Goal: Task Accomplishment & Management: Manage account settings

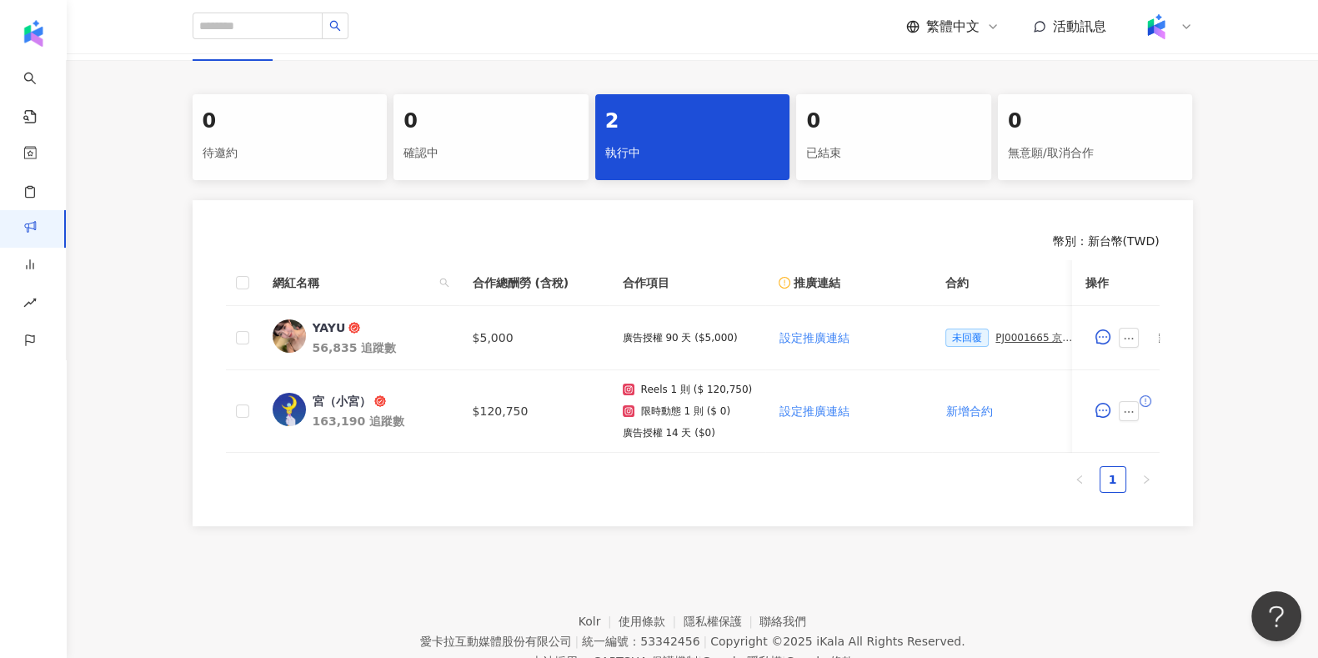
scroll to position [0, 737]
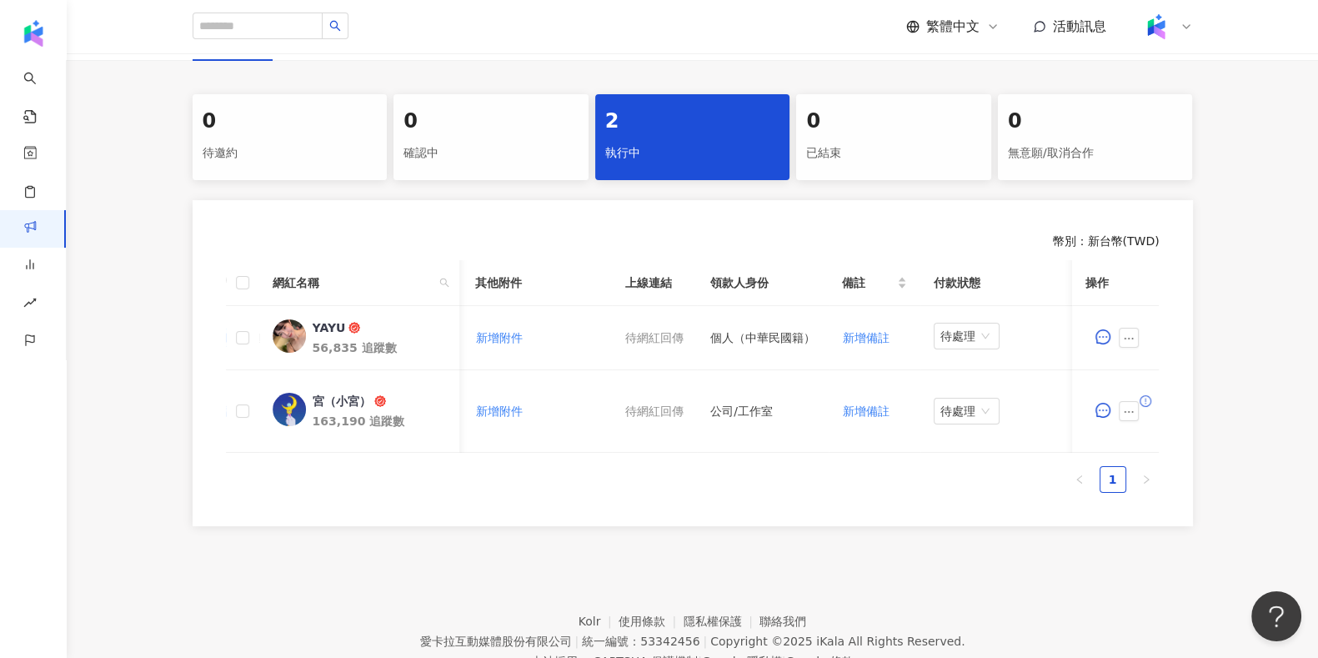
click at [233, 526] on div "幣別 ： 新台幣 ( TWD ) 網紅名稱 合作總酬勞 (含稅) 合作項目 推廣連結 合約 勞報單 其他附件 上線連結 領款人身份 備註 付款狀態 操作 YA…" at bounding box center [693, 363] width 1000 height 326
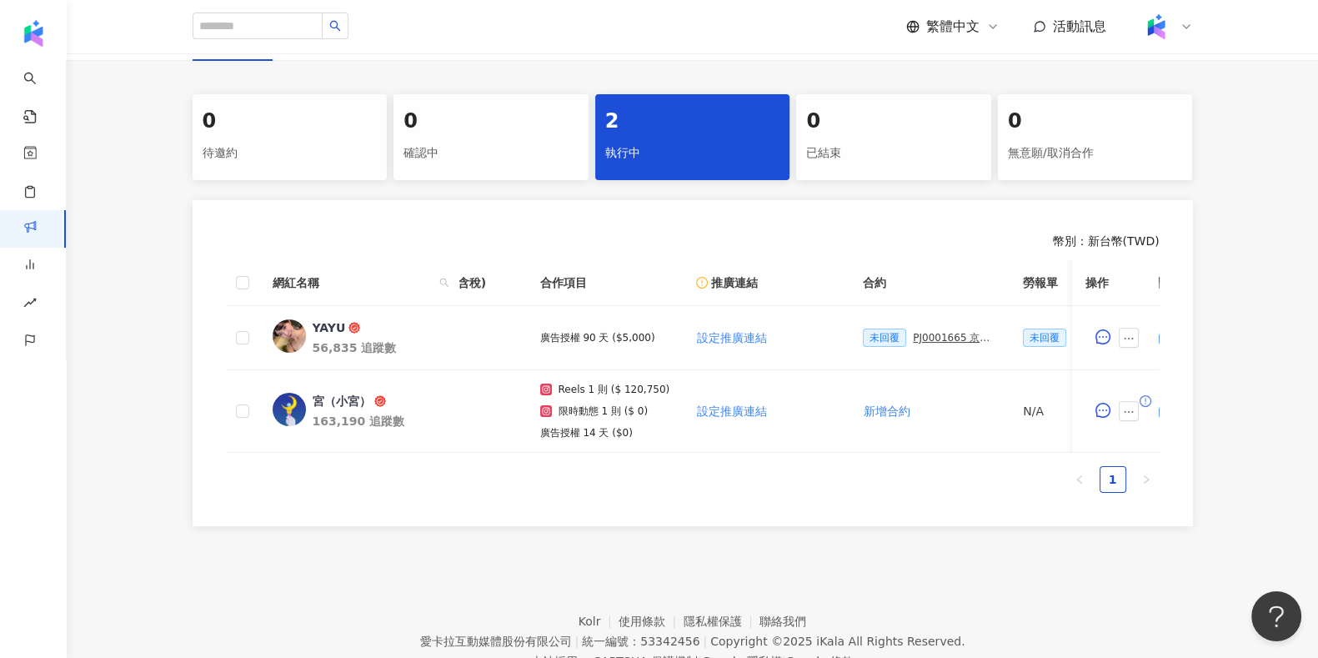
scroll to position [0, 0]
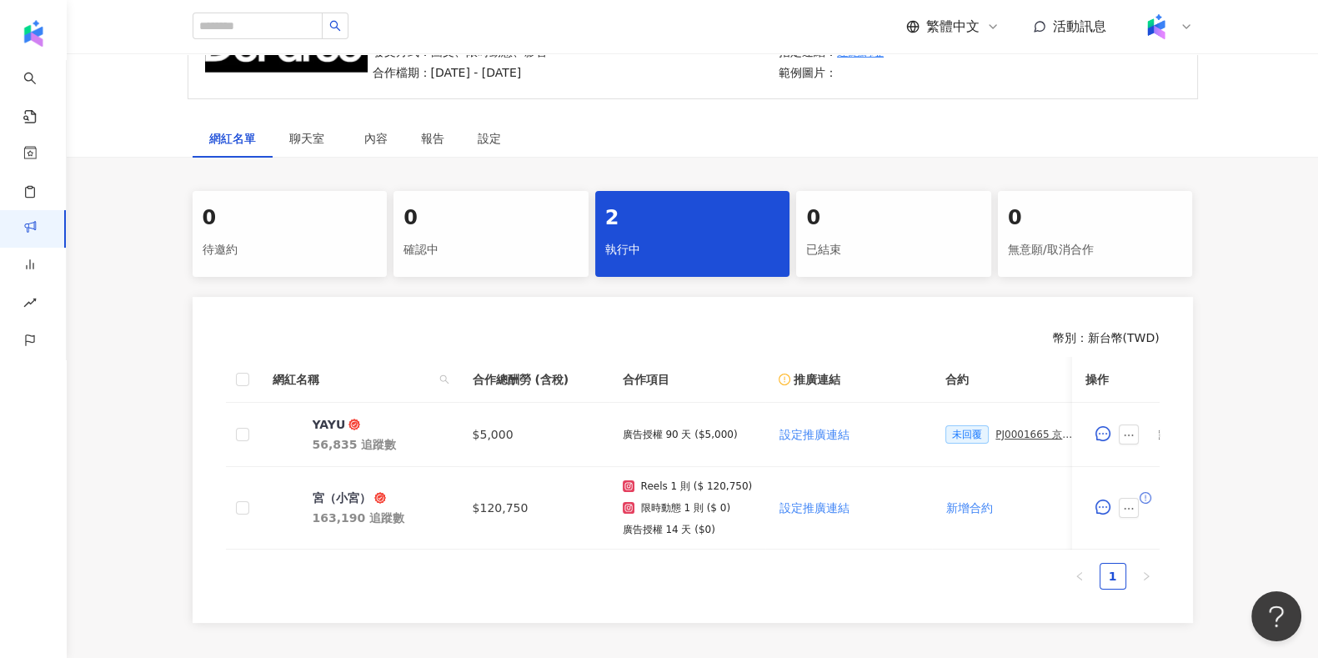
scroll to position [284, 0]
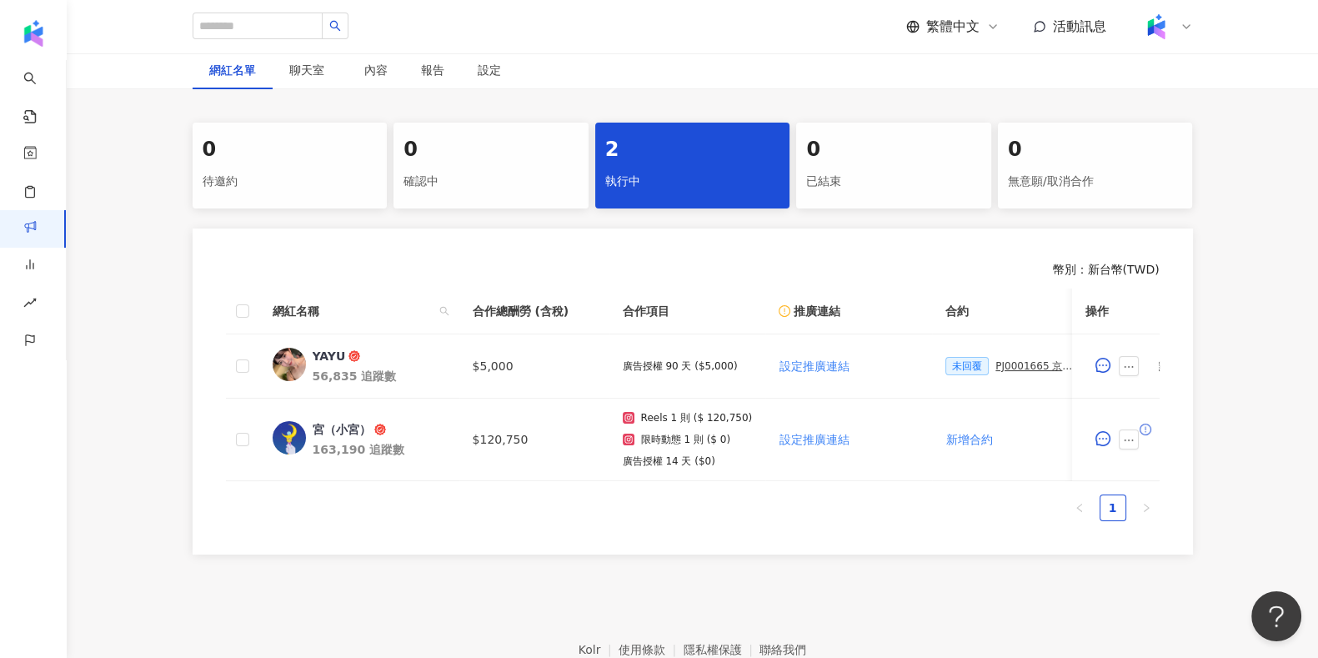
click at [128, 314] on div "0 待邀約 0 確認中 2 執行中 0 已結束 0 無意願/取消合作 幣別 ： 新台幣 ( TWD ) 網紅名稱 合作總酬勞 (含稅) 合作項目 推廣連結 合…" at bounding box center [692, 339] width 1251 height 432
drag, startPoint x: 524, startPoint y: 495, endPoint x: 739, endPoint y: 493, distance: 215.1
click at [744, 493] on div "網紅名稱 合作總酬勞 (含稅) 合作項目 推廣連結 合約 勞報單 其他附件 上線連結 領款人身份 備註 付款狀態 操作 YAYU 56,835 追蹤數 $5,…" at bounding box center [693, 404] width 934 height 233
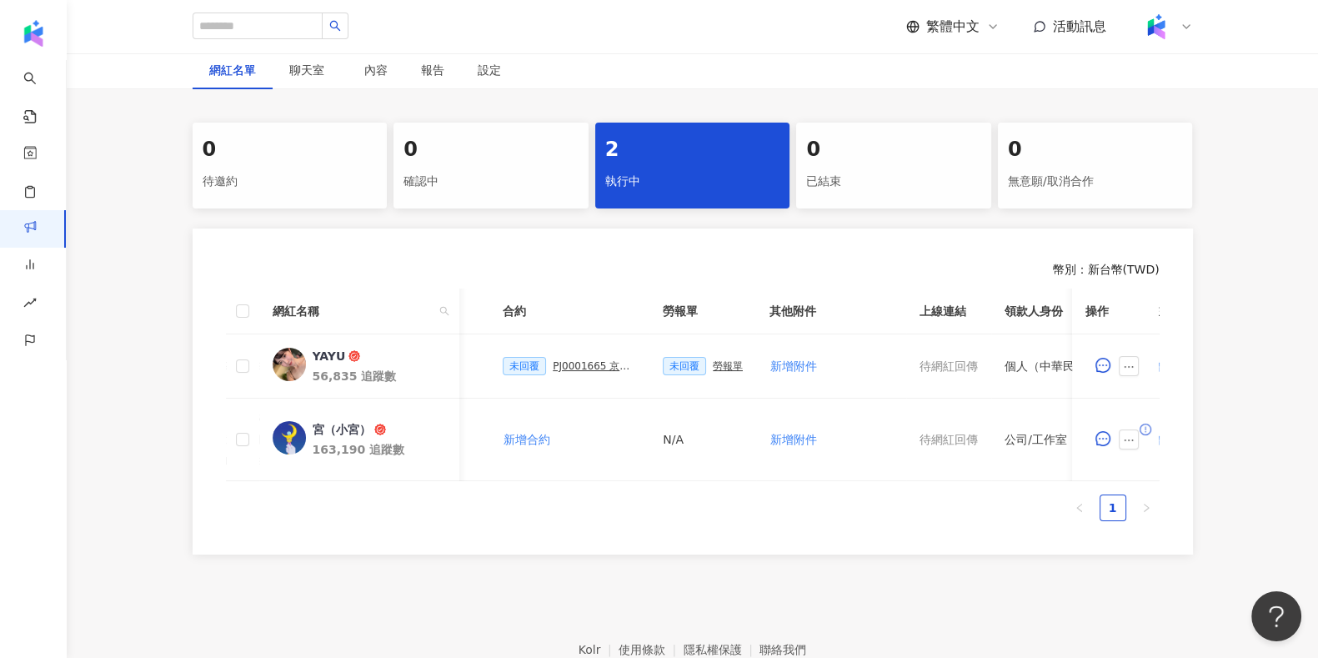
scroll to position [0, 50]
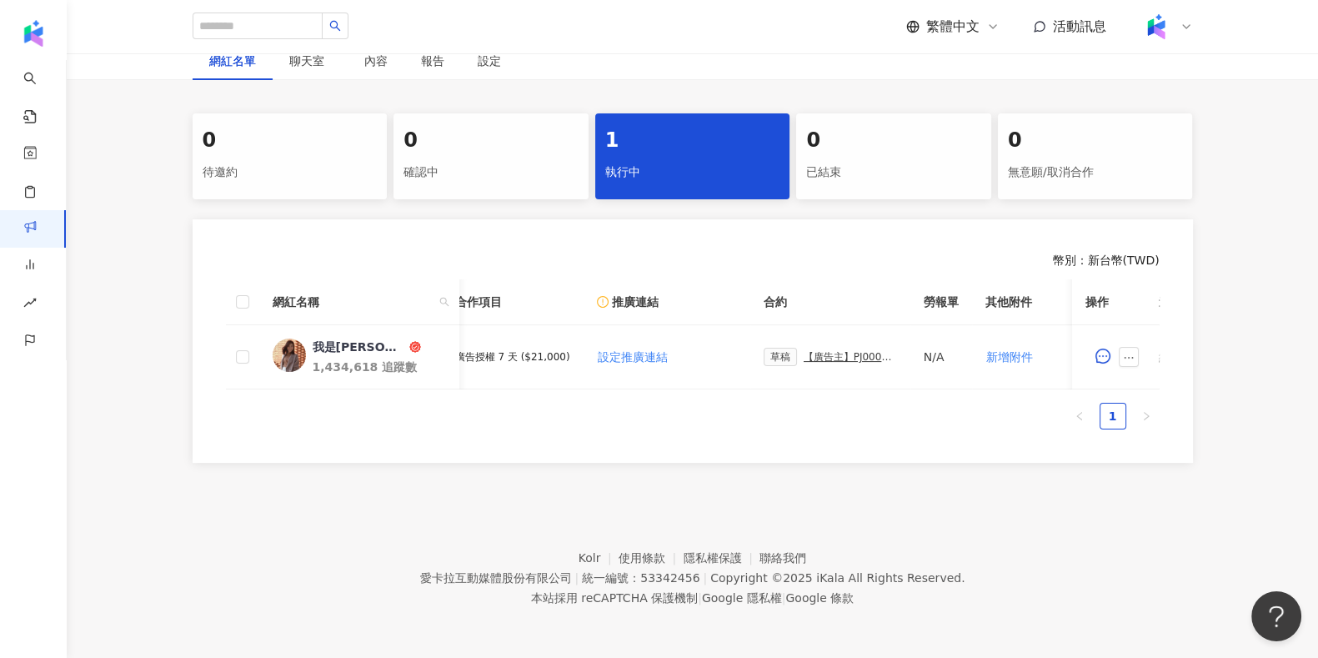
scroll to position [0, 169]
click at [839, 351] on div "【廣告主】PJ0001676 Uber Eats_Costco_202509_KOL&Buzz_活動確認單" at bounding box center [848, 357] width 93 height 12
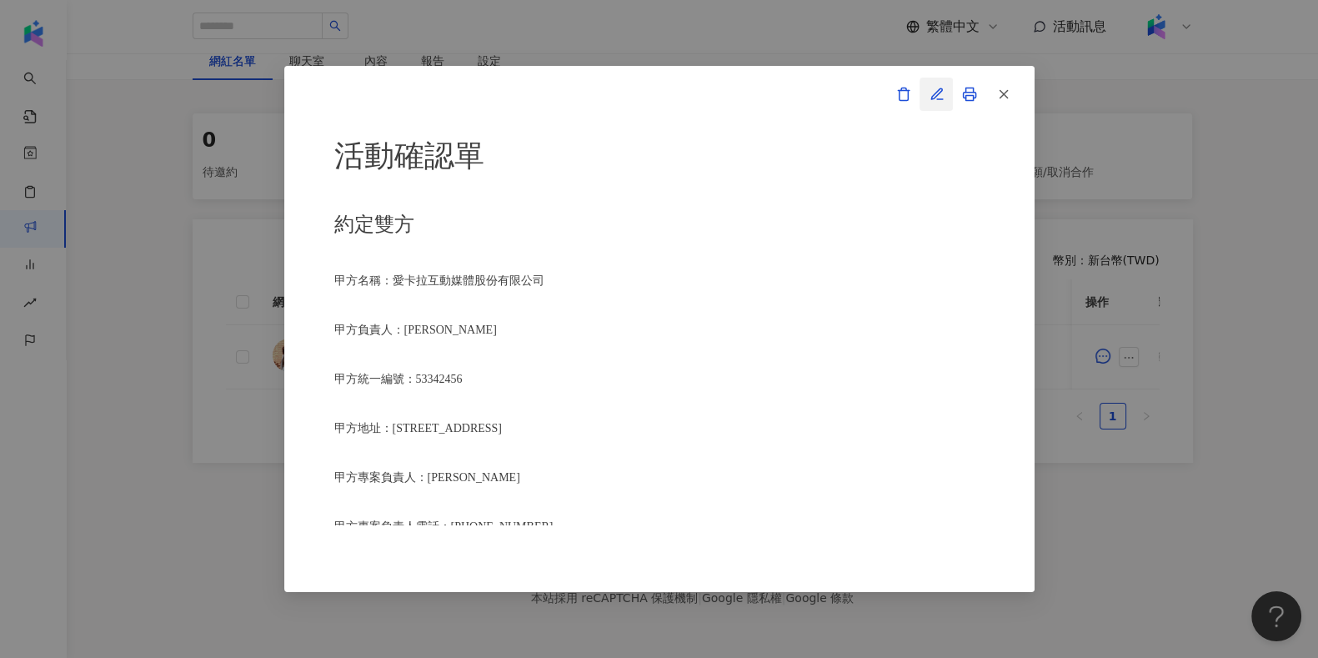
click at [945, 89] on button "button" at bounding box center [935, 94] width 33 height 33
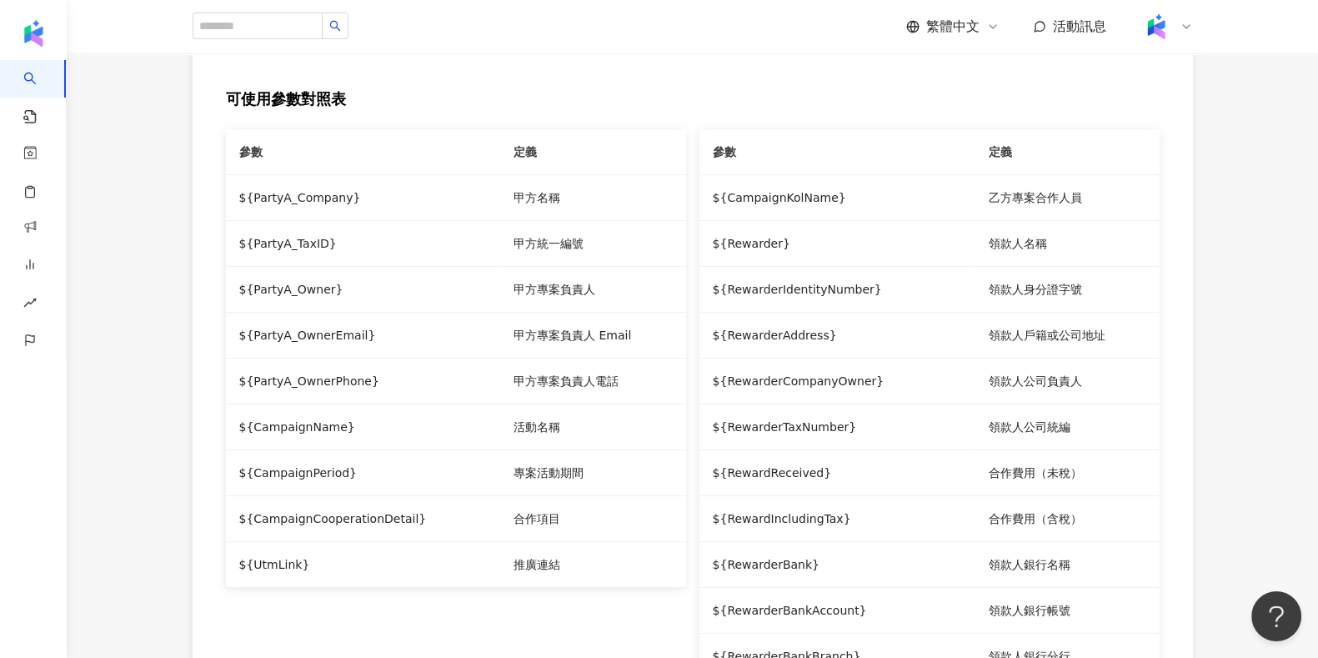
type input "**********"
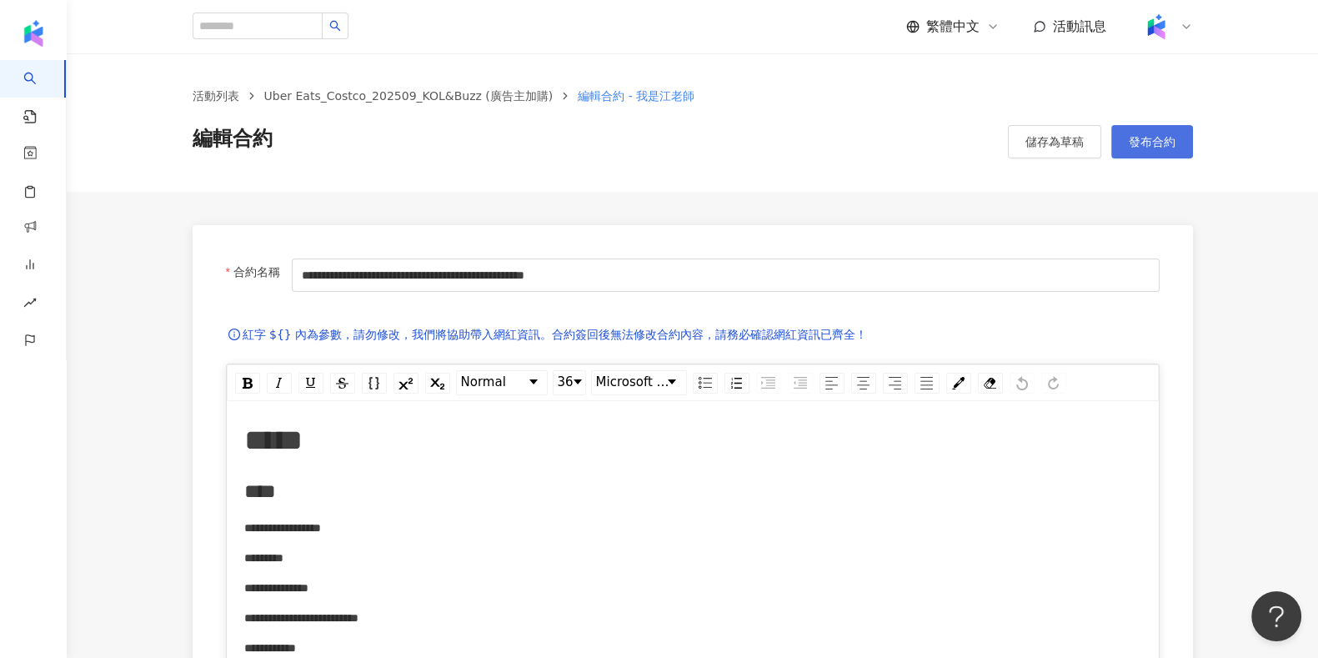
click at [1134, 153] on button "發布合約" at bounding box center [1152, 141] width 82 height 33
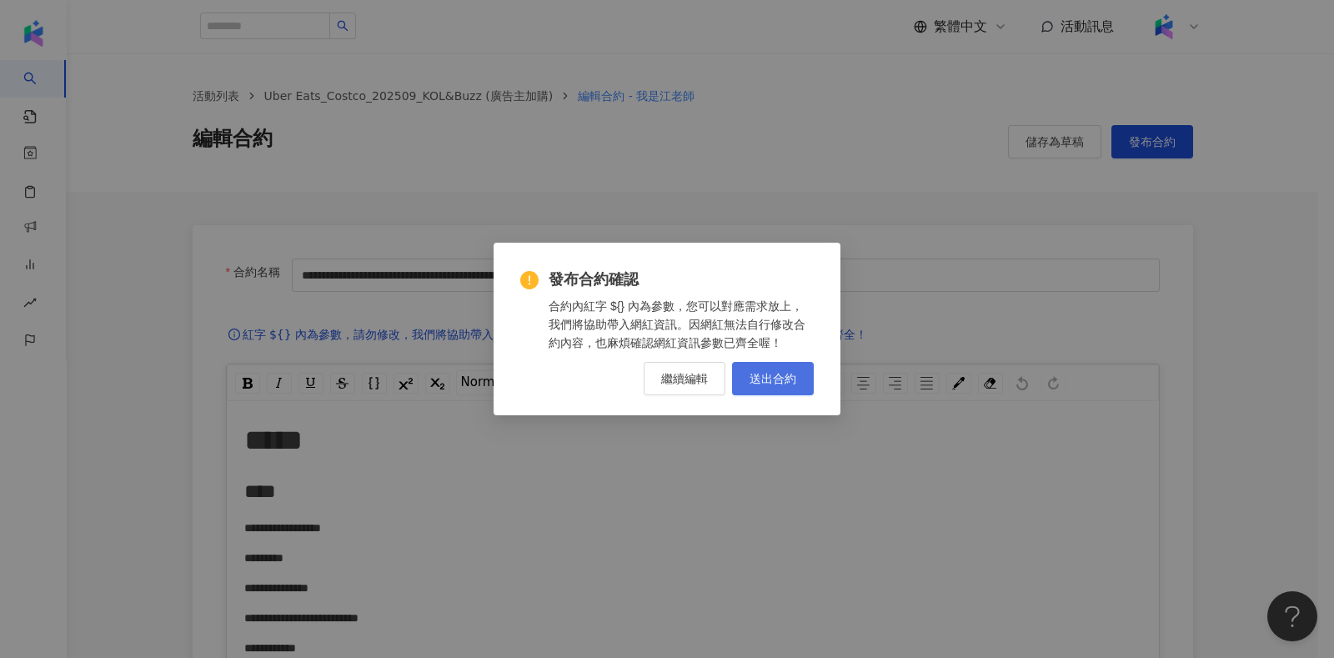
click at [769, 380] on span "送出合約" at bounding box center [772, 378] width 47 height 13
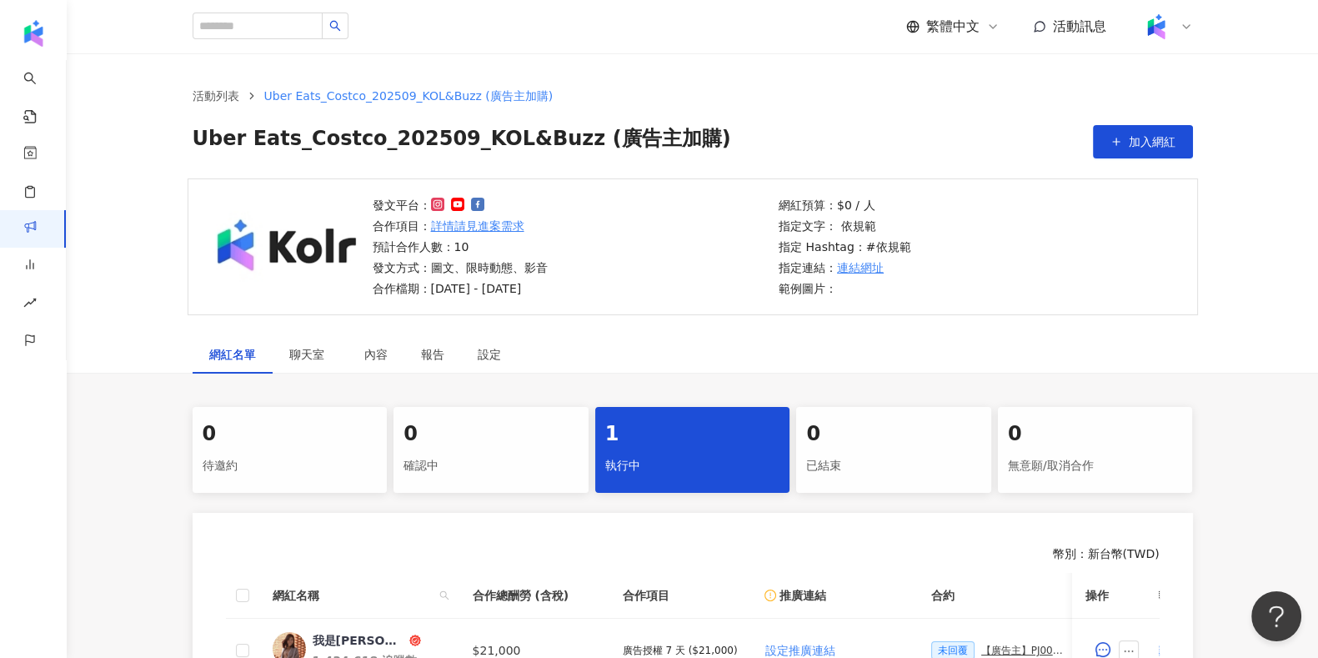
click at [1107, 327] on div "發文平台： 合作項目： 詳情請見進案需求 預計合作人數：10 發文方式：圖文、限時動態、影音 合作檔期：[DATE] - [DATE] 網紅預算：$0 / 人…" at bounding box center [692, 256] width 1251 height 157
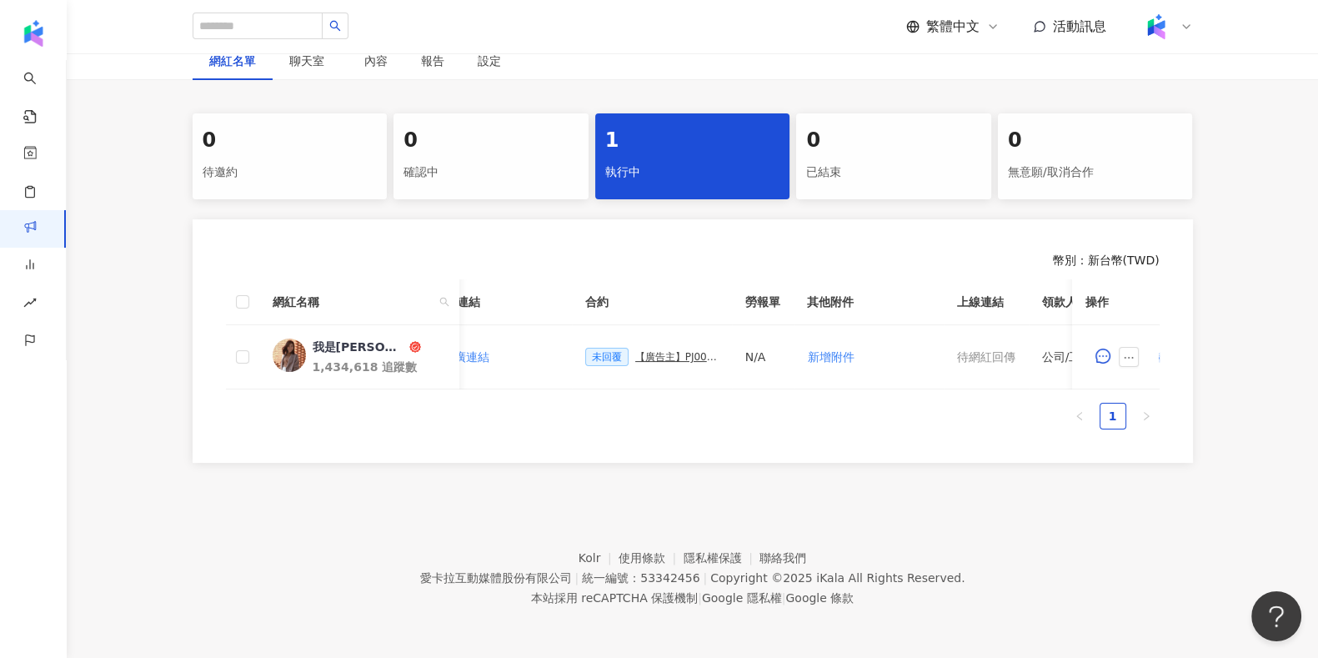
scroll to position [0, 396]
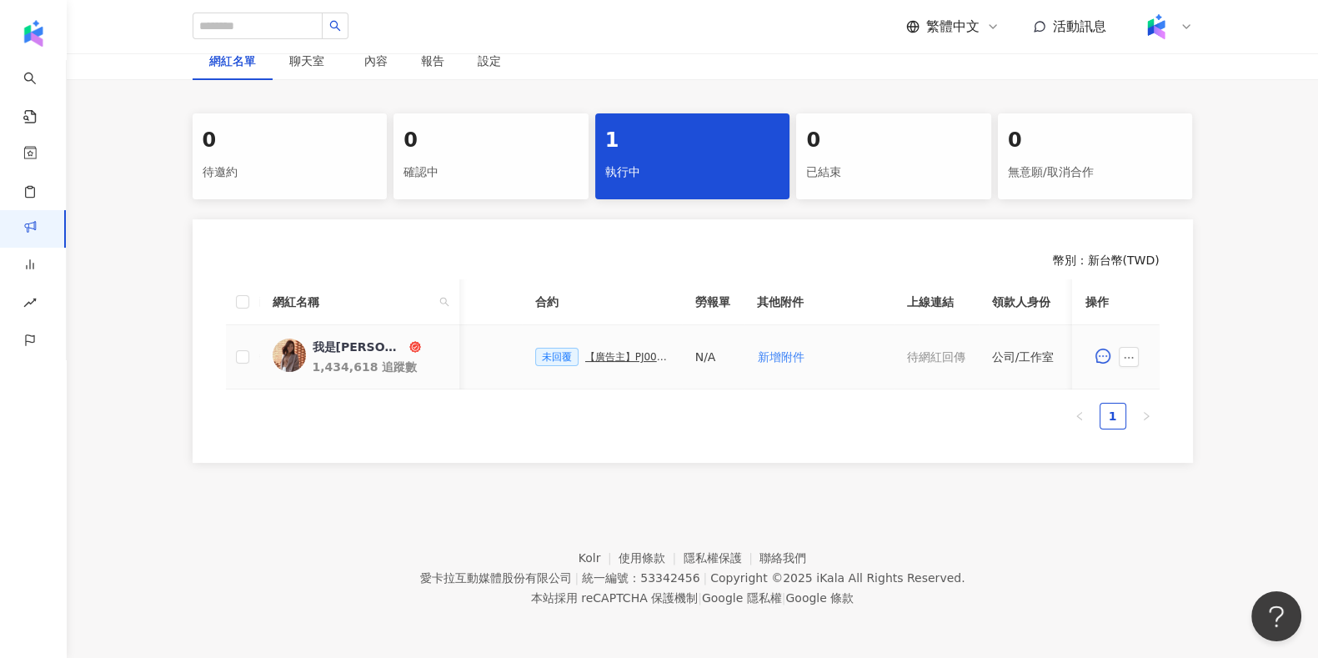
click at [606, 351] on div "【廣告主】PJ0001676 Uber Eats_Costco_202509_KOL&Buzz_活動確認單" at bounding box center [626, 357] width 83 height 12
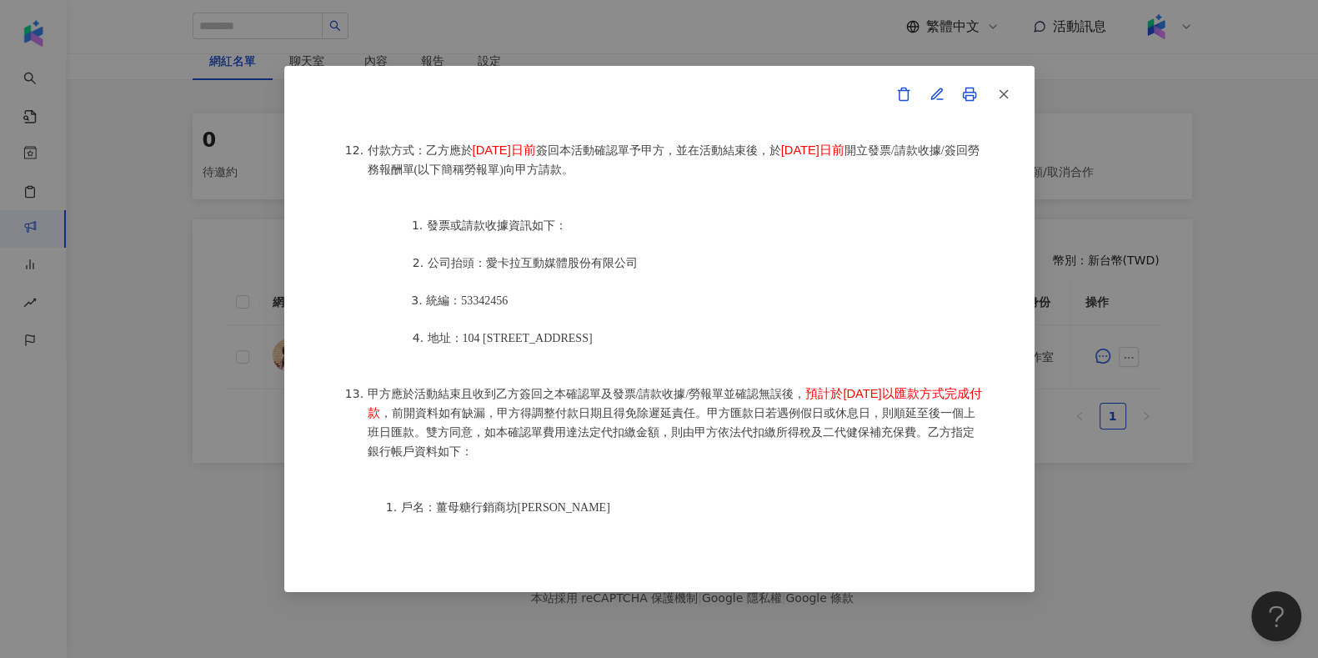
scroll to position [2114, 0]
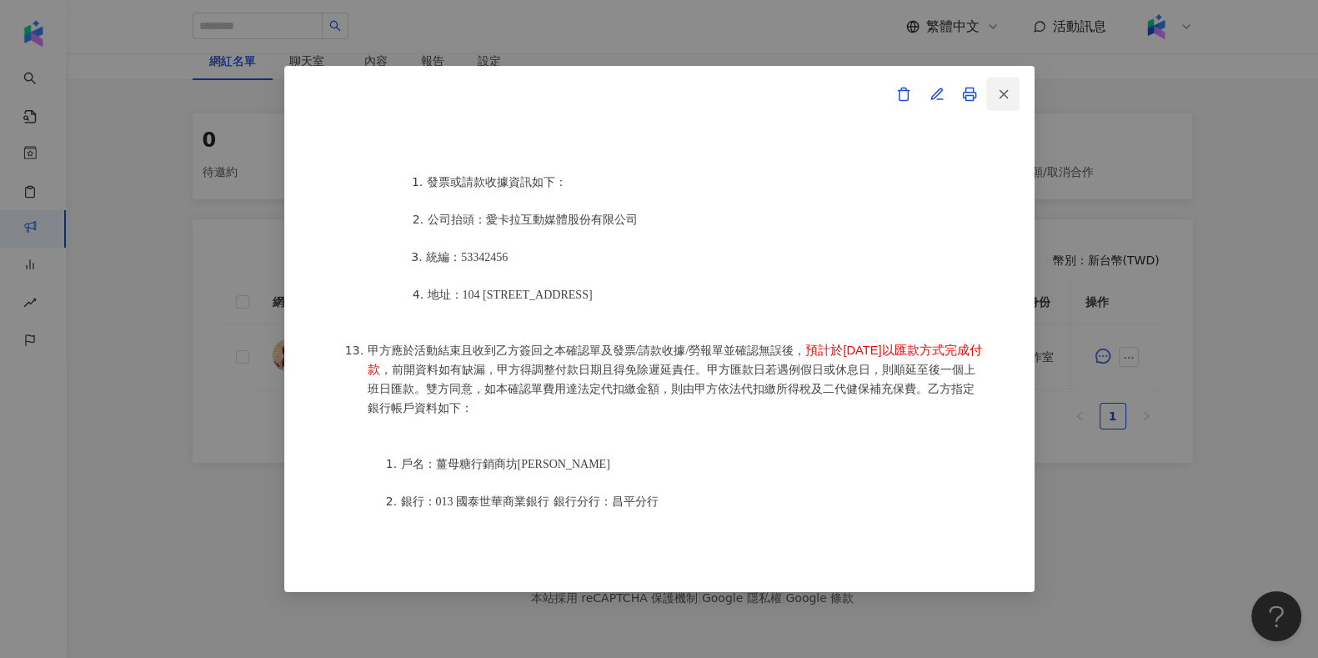
click at [990, 81] on button "button" at bounding box center [1002, 94] width 33 height 33
